Goal: Information Seeking & Learning: Find specific fact

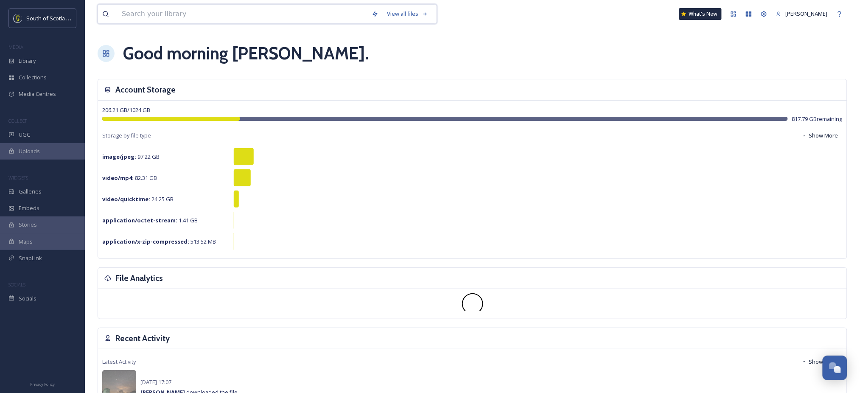
click at [283, 18] on input at bounding box center [243, 14] width 250 height 19
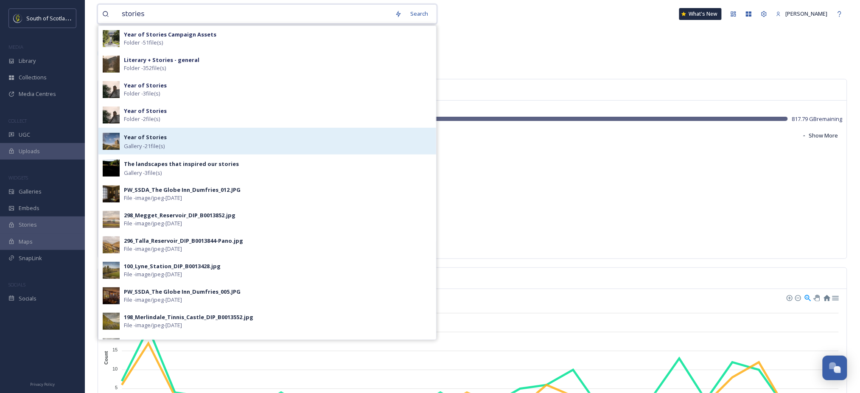
type input "stories"
click at [150, 139] on strong "Year of Stories" at bounding box center [145, 137] width 43 height 8
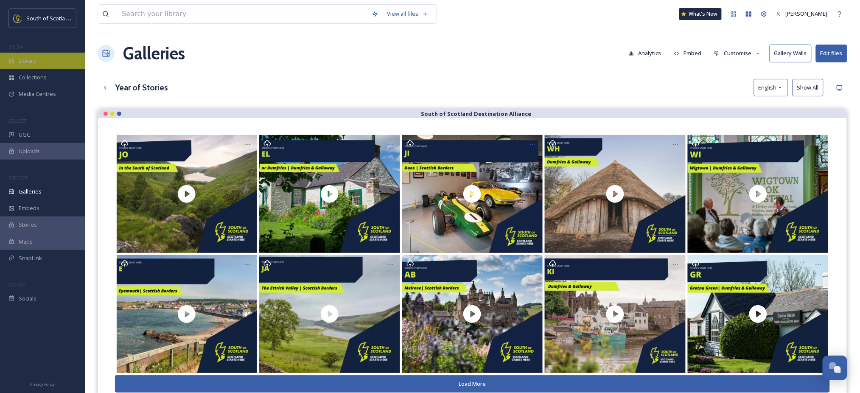
click at [38, 61] on div "Library" at bounding box center [42, 61] width 85 height 17
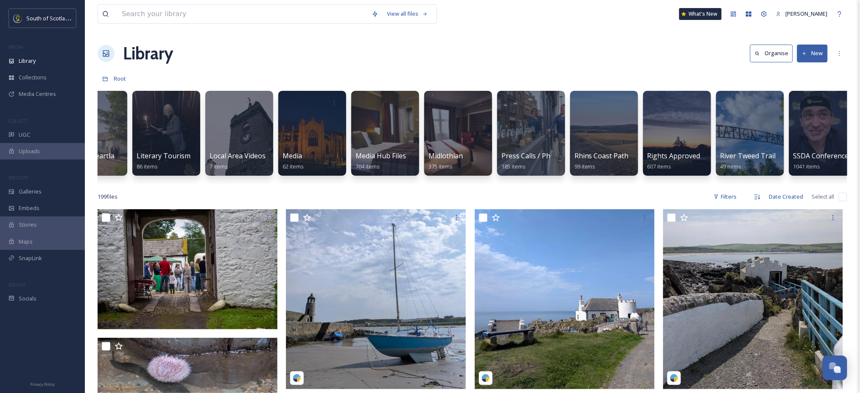
scroll to position [0, 1359]
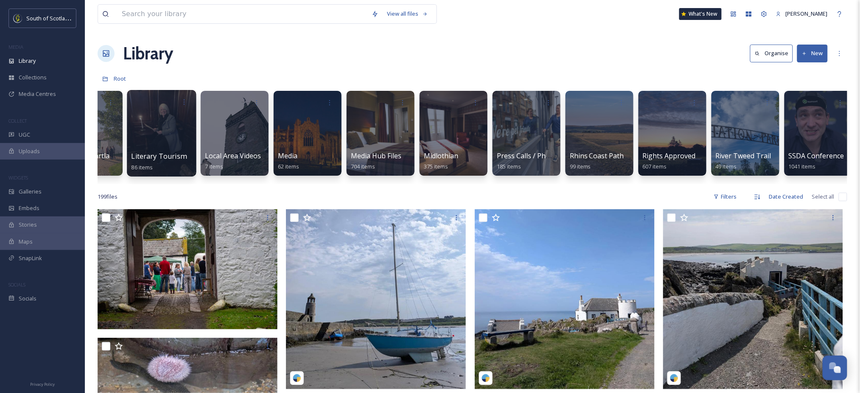
click at [159, 122] on div at bounding box center [161, 133] width 69 height 87
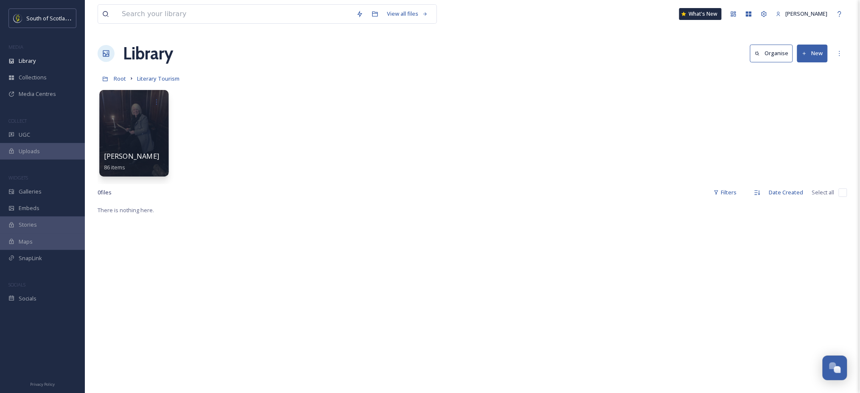
click at [149, 148] on div at bounding box center [133, 133] width 69 height 87
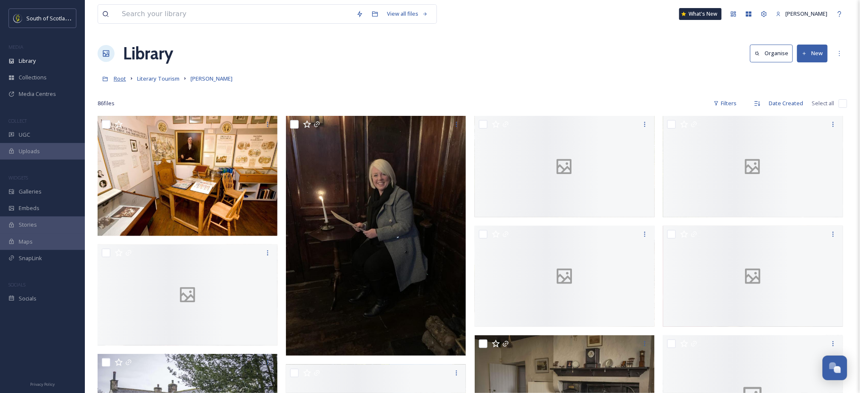
click at [115, 79] on span "Root" at bounding box center [120, 79] width 12 height 8
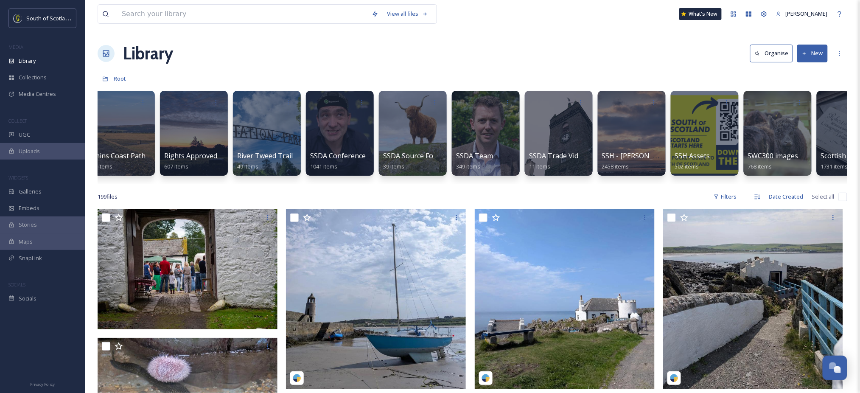
scroll to position [0, 1837]
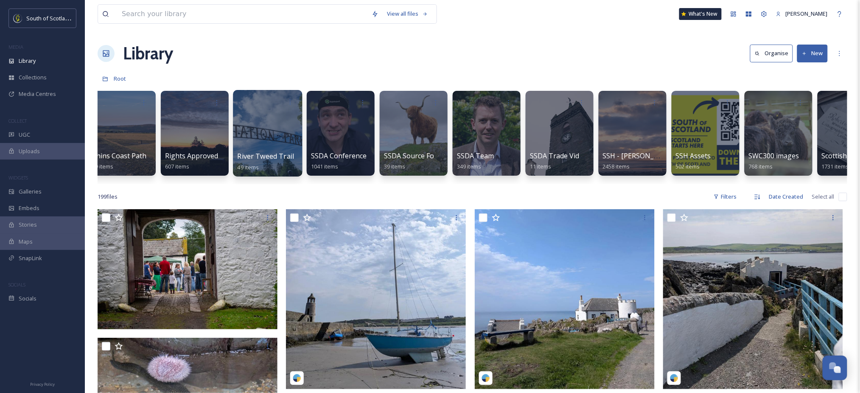
click at [255, 131] on div at bounding box center [267, 133] width 69 height 87
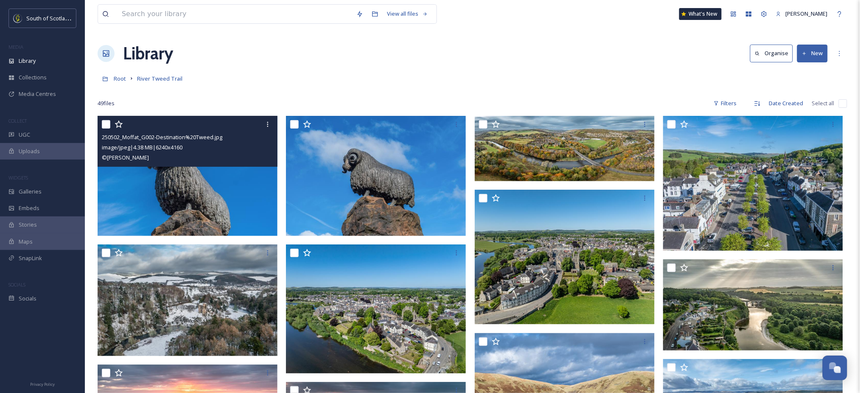
scroll to position [0, 0]
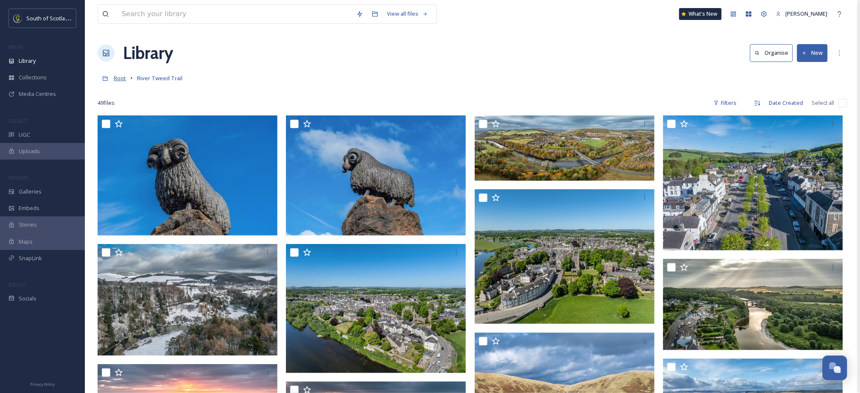
click at [120, 79] on span "Root" at bounding box center [120, 78] width 12 height 8
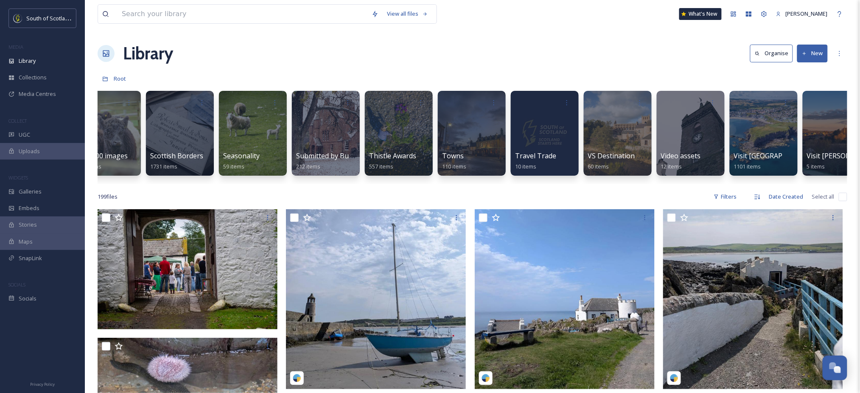
scroll to position [0, 2754]
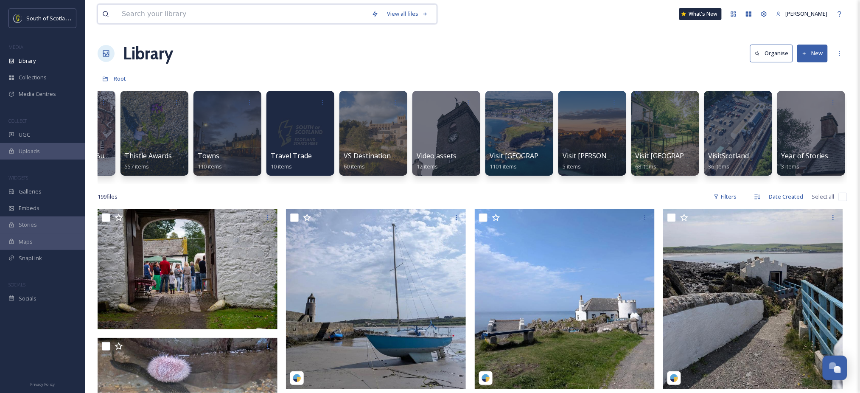
click at [213, 19] on input at bounding box center [243, 14] width 250 height 19
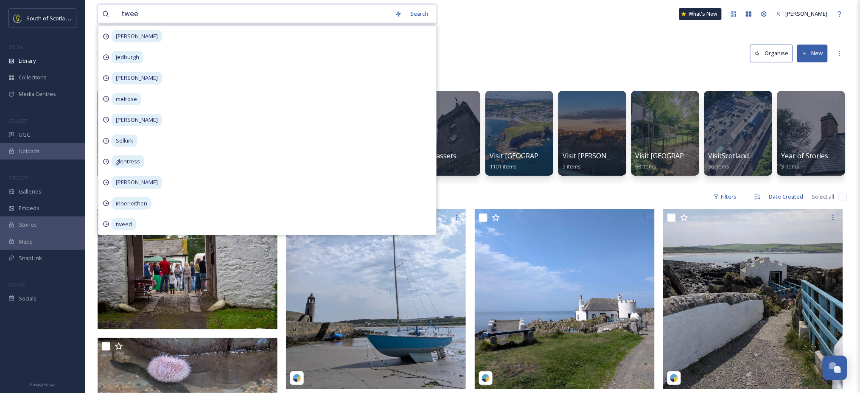
type input "tweed"
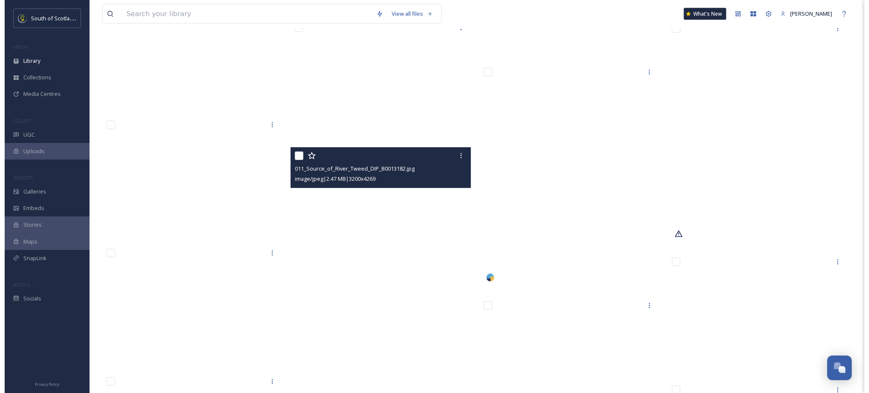
scroll to position [15826, 0]
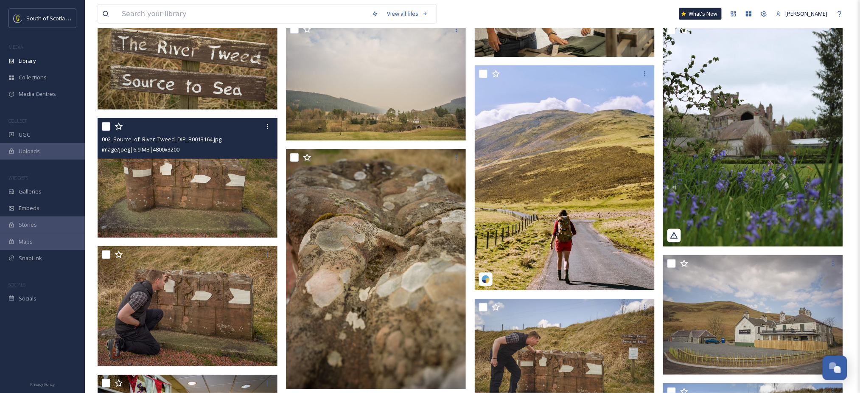
click at [199, 234] on img at bounding box center [188, 178] width 180 height 120
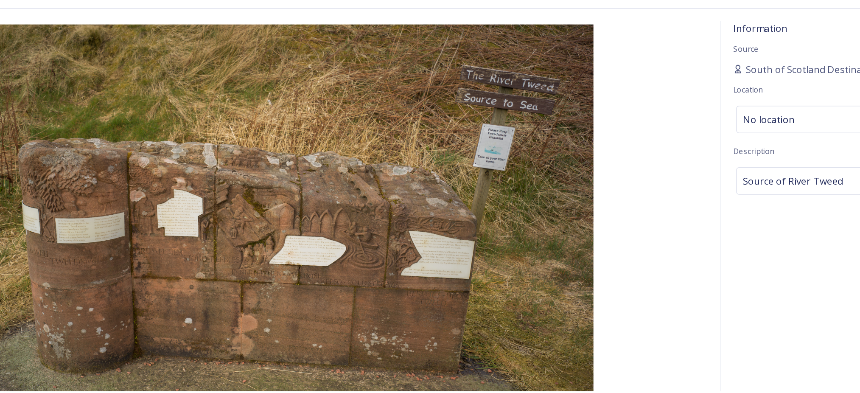
scroll to position [15826, 0]
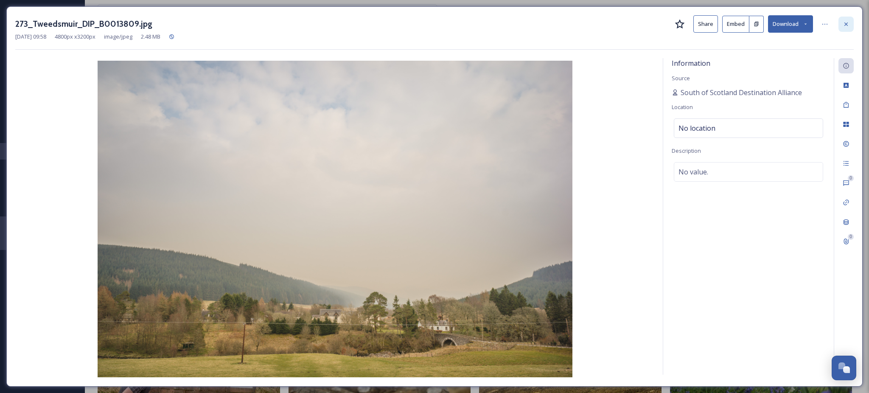
click at [843, 27] on icon at bounding box center [846, 24] width 7 height 7
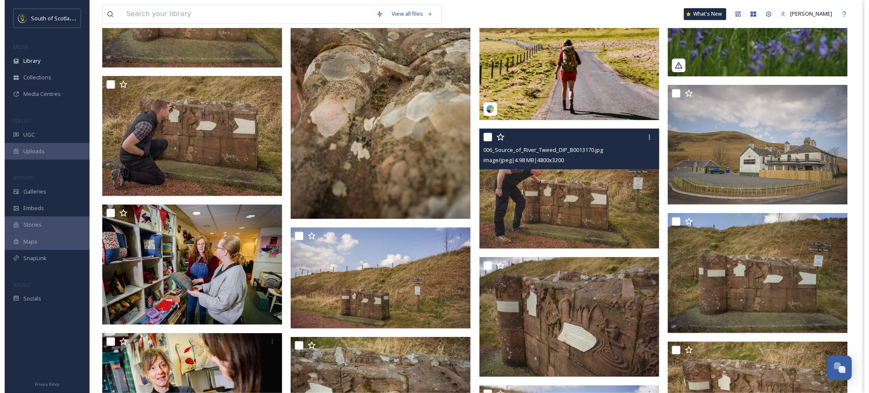
scroll to position [15988, 0]
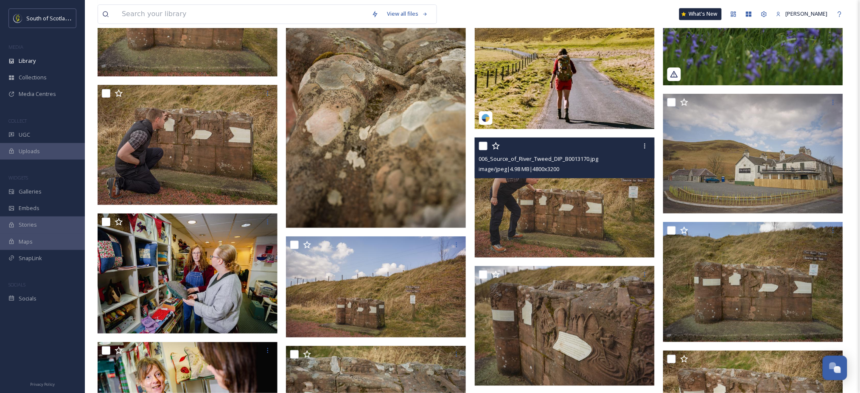
click at [576, 242] on img at bounding box center [565, 198] width 180 height 120
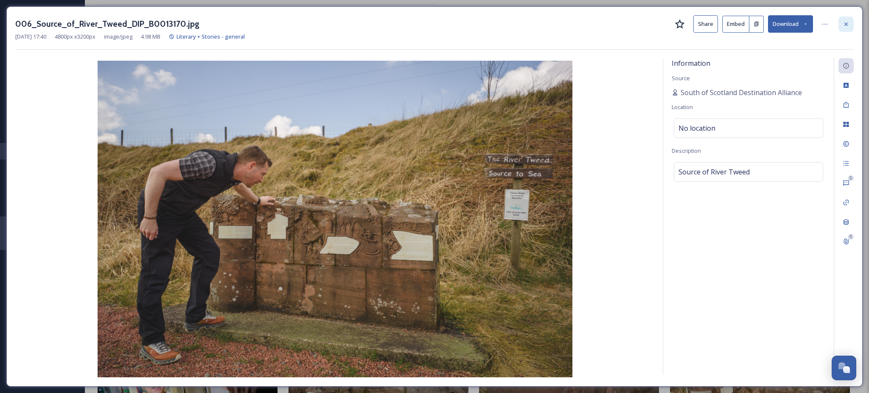
click at [847, 25] on icon at bounding box center [846, 23] width 3 height 3
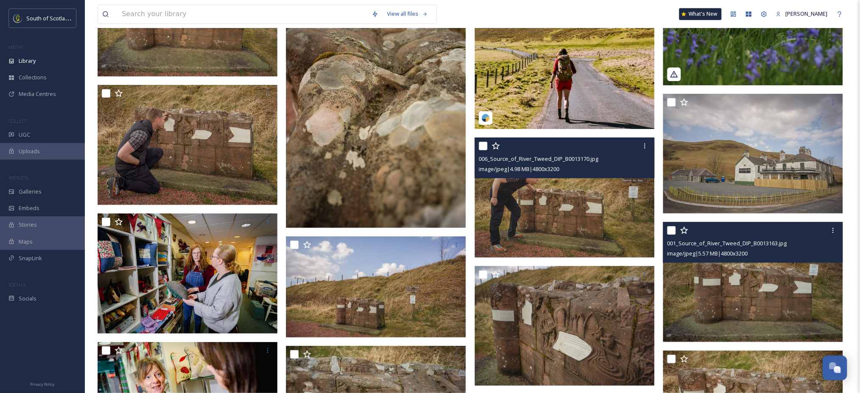
click at [721, 305] on img at bounding box center [753, 282] width 180 height 120
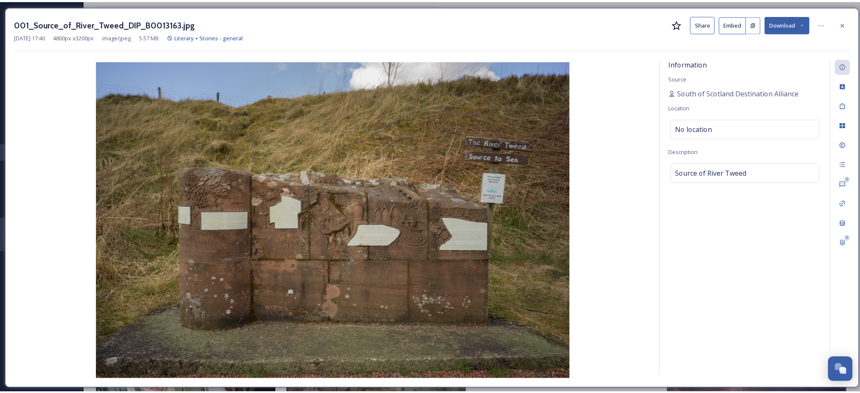
scroll to position [15988, 0]
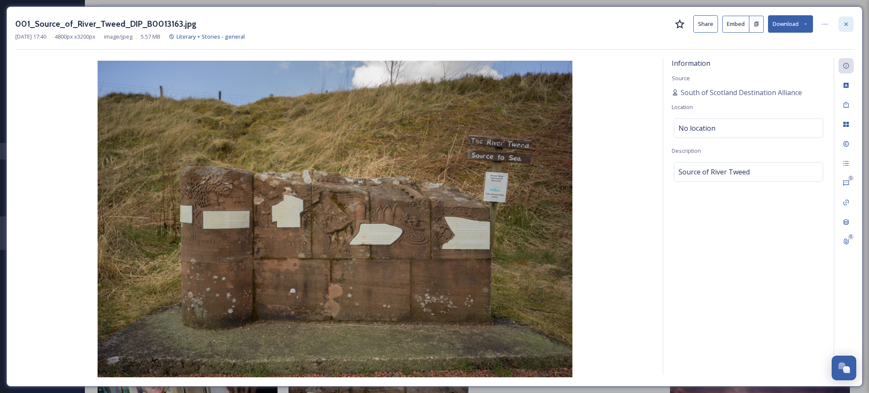
click at [844, 26] on icon at bounding box center [846, 24] width 7 height 7
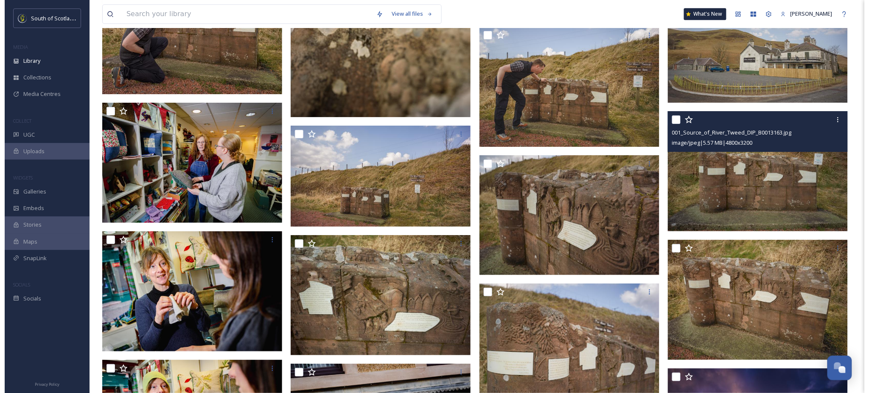
scroll to position [16098, 0]
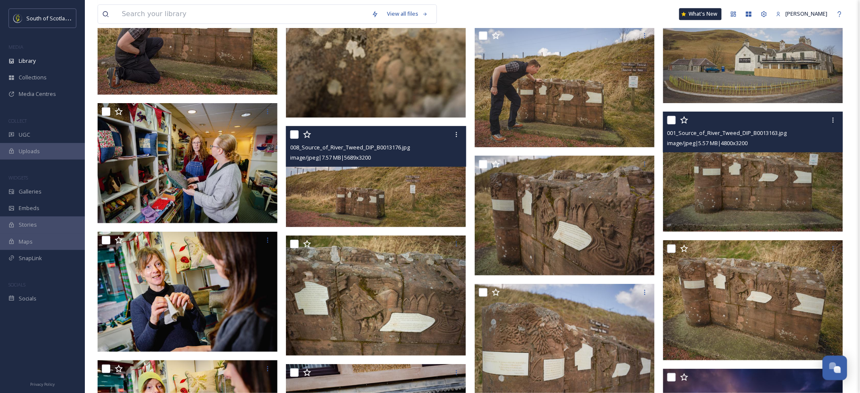
click at [417, 182] on img at bounding box center [376, 176] width 180 height 101
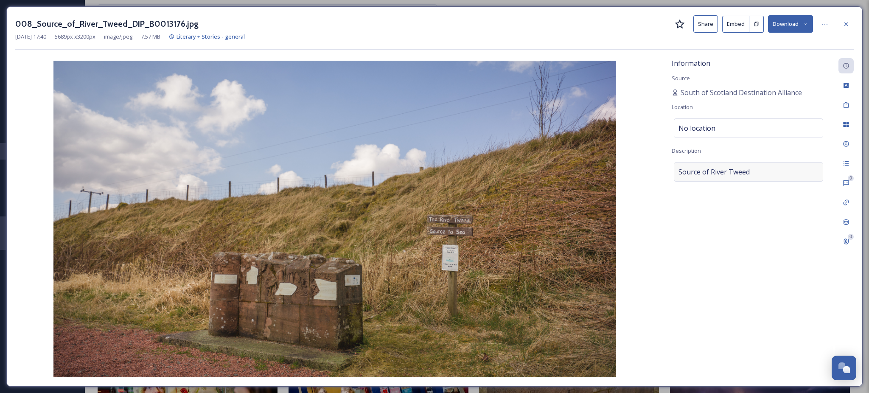
click at [768, 170] on div "Source of River Tweed" at bounding box center [748, 172] width 149 height 20
drag, startPoint x: 768, startPoint y: 170, endPoint x: 648, endPoint y: 165, distance: 119.8
click at [648, 165] on div "Information Source South of [GEOGRAPHIC_DATA] Destination Alliance Location No …" at bounding box center [434, 218] width 839 height 320
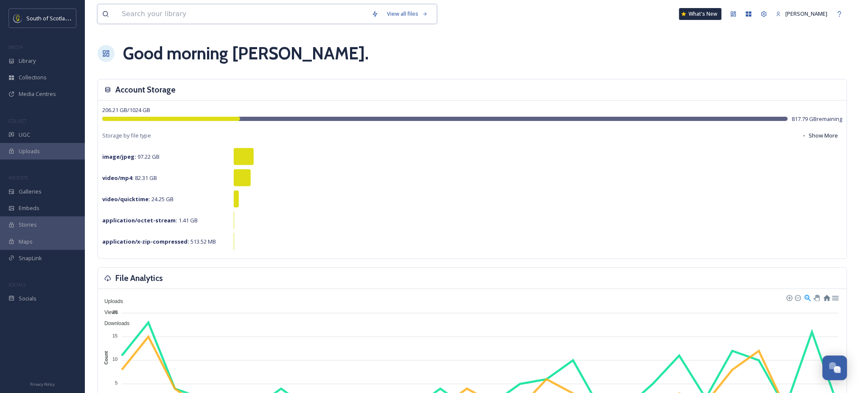
click at [342, 23] on input at bounding box center [243, 14] width 250 height 19
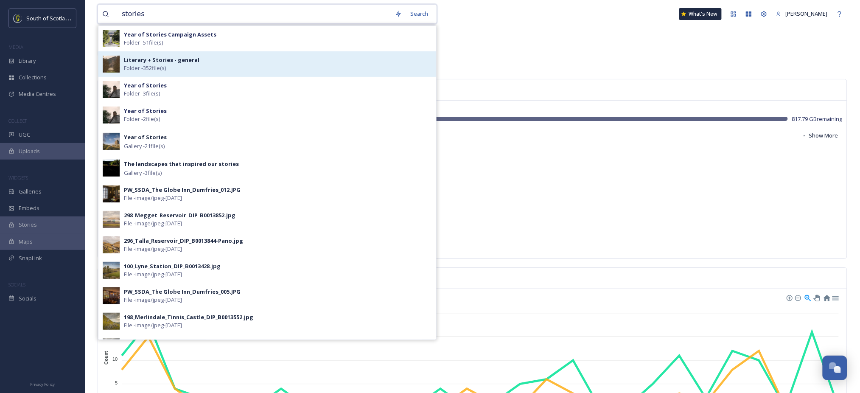
type input "stories"
click at [225, 69] on div "Literary + Stories - general Folder - 352 file(s)" at bounding box center [278, 64] width 308 height 16
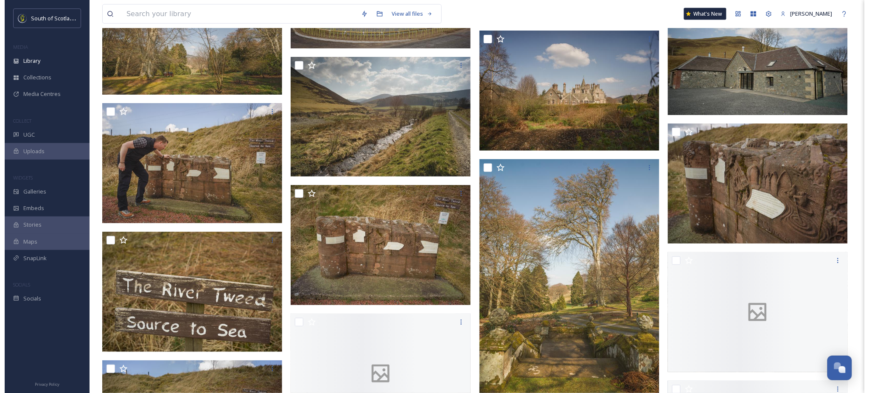
scroll to position [11030, 0]
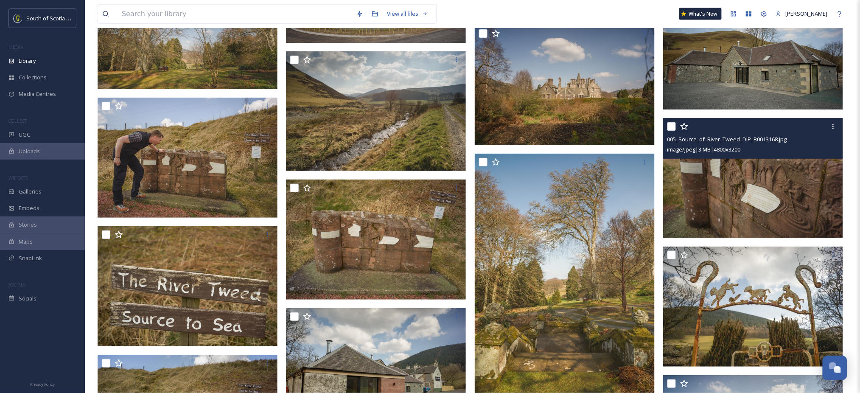
click at [767, 185] on img at bounding box center [753, 178] width 180 height 120
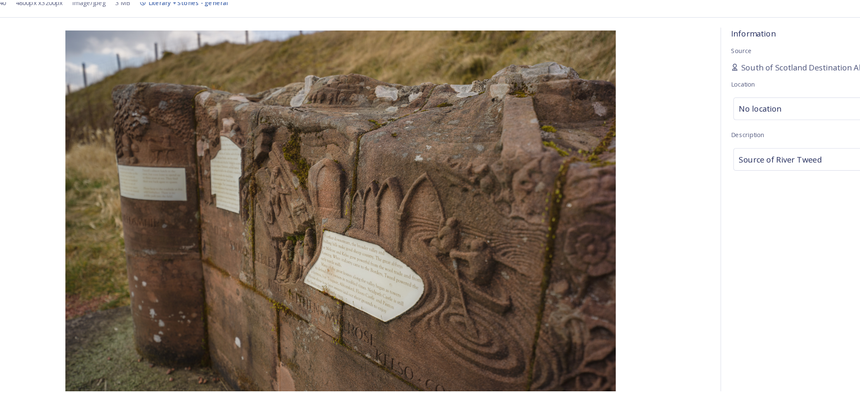
scroll to position [11030, 0]
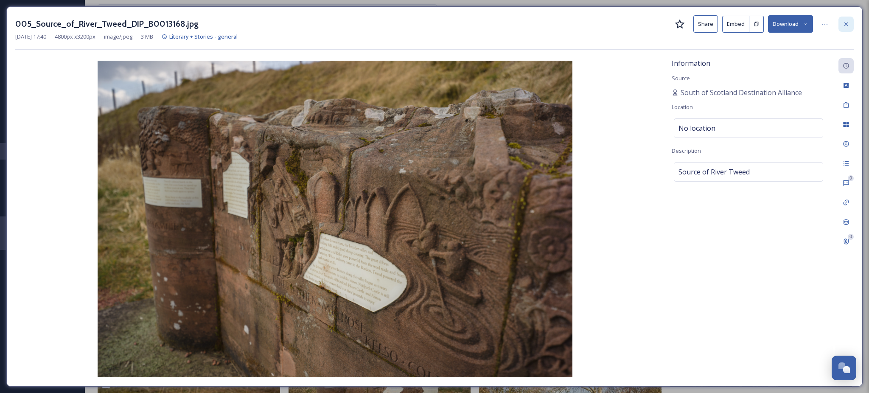
click at [843, 24] on icon at bounding box center [846, 24] width 7 height 7
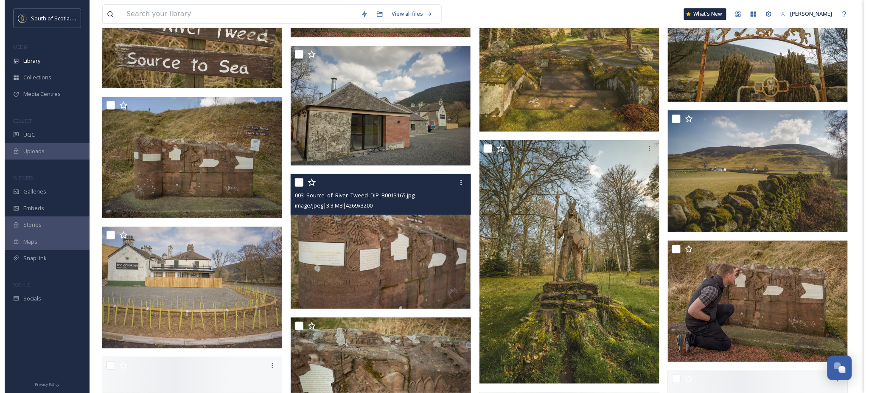
scroll to position [11439, 0]
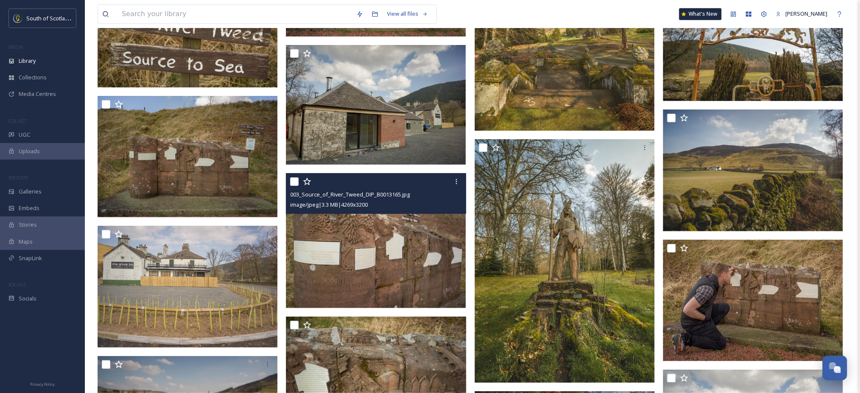
click at [335, 252] on img at bounding box center [376, 240] width 180 height 135
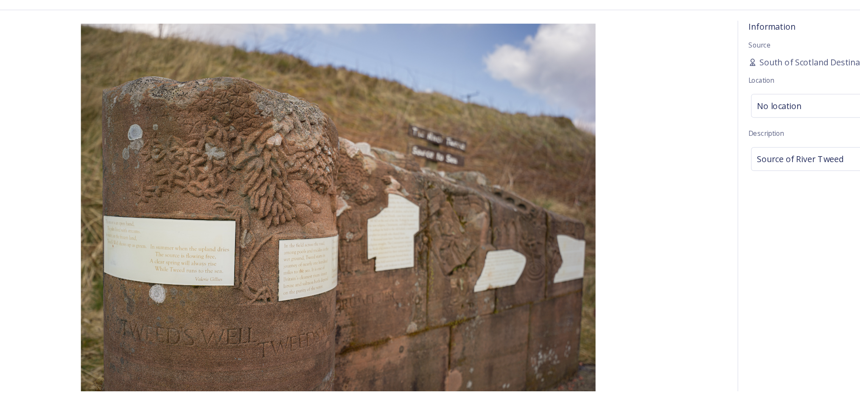
scroll to position [11439, 0]
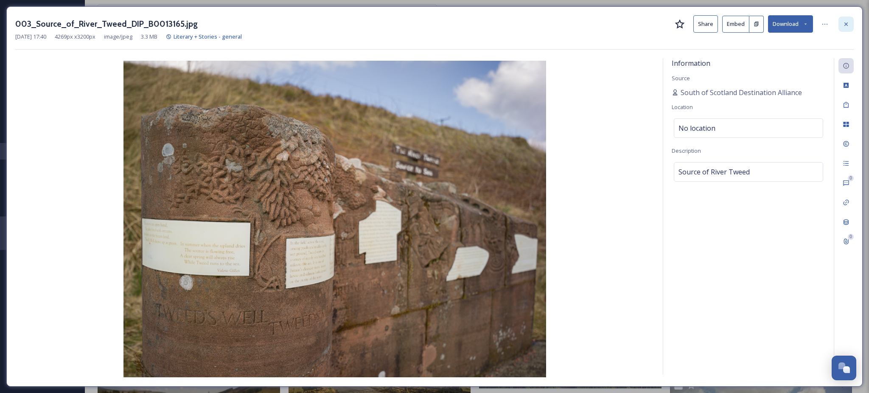
click at [848, 25] on icon at bounding box center [846, 24] width 7 height 7
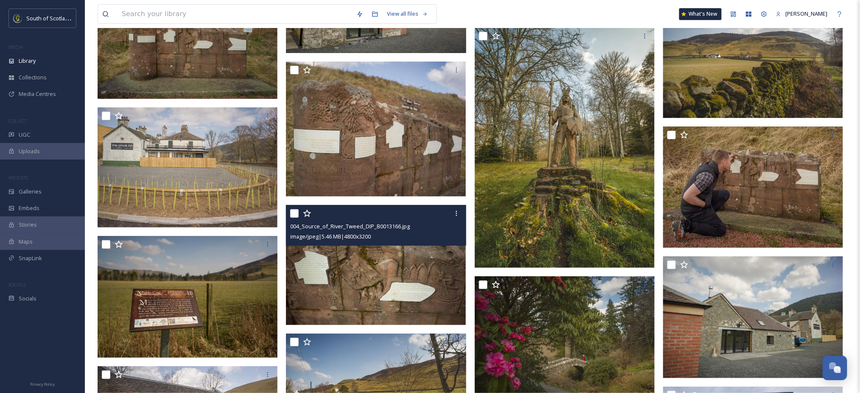
scroll to position [11514, 0]
